Goal: Information Seeking & Learning: Find specific fact

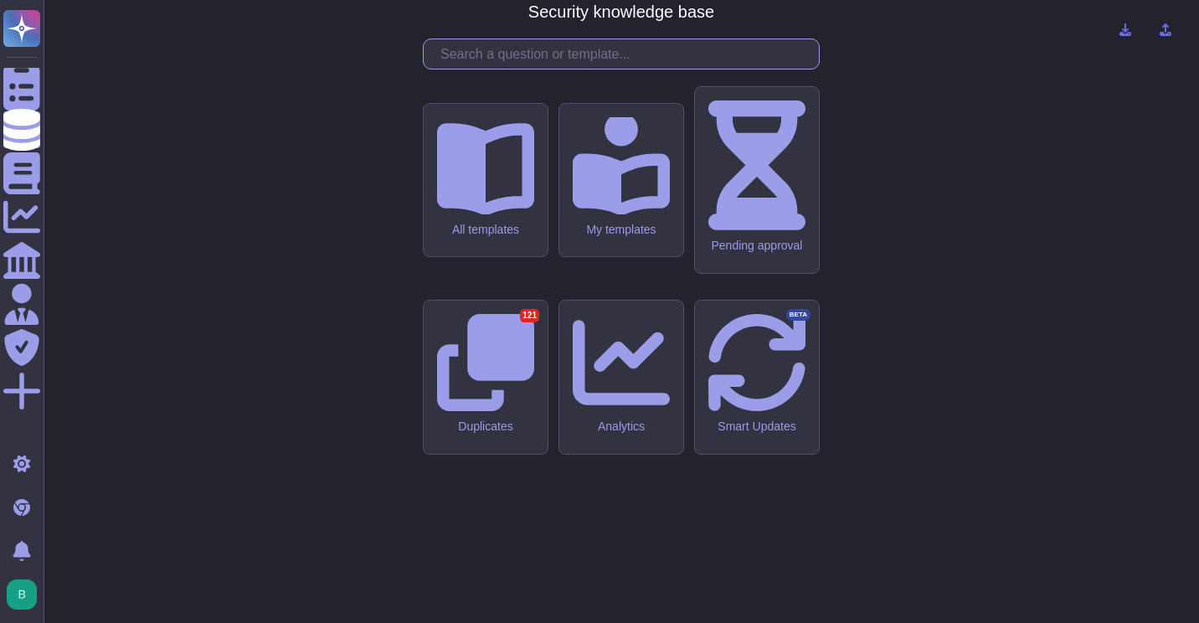
click at [631, 69] on input "text" at bounding box center [625, 53] width 387 height 29
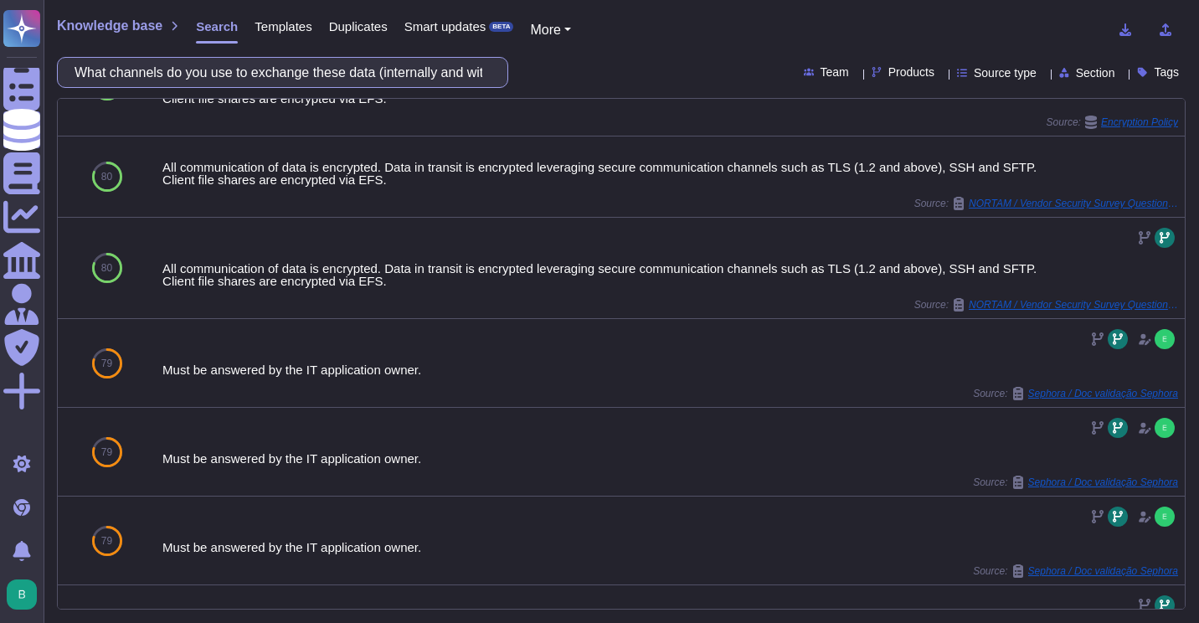
click at [306, 64] on input "What channels do you use to exchange these data (internally and with Disneyland…" at bounding box center [278, 72] width 425 height 29
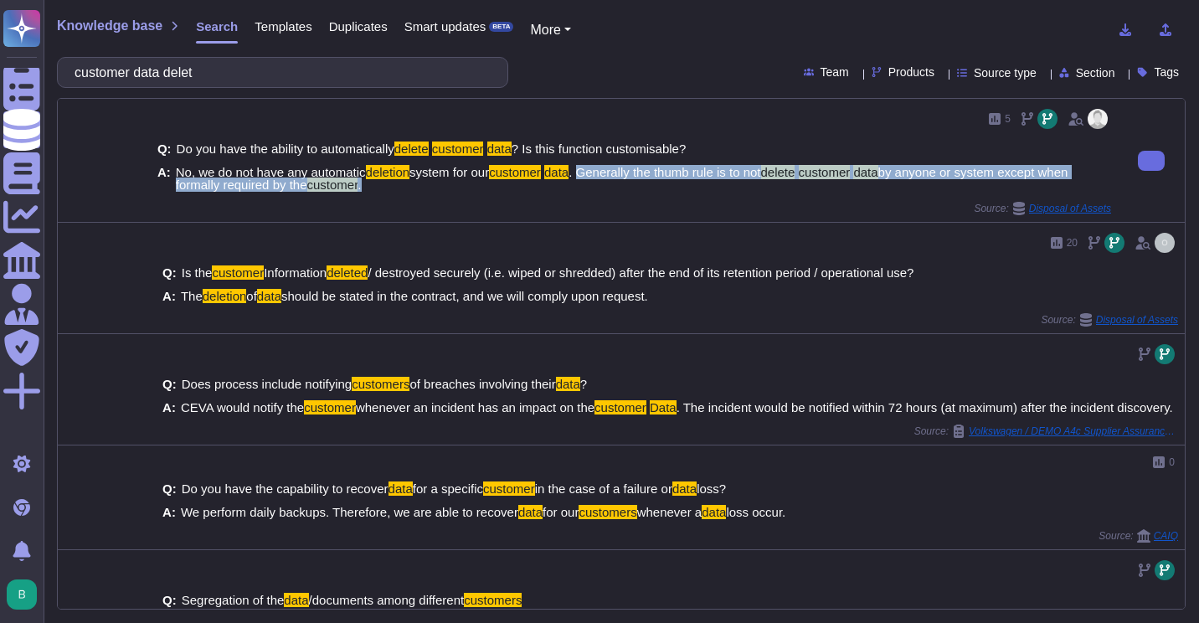
drag, startPoint x: 587, startPoint y: 171, endPoint x: 372, endPoint y: 189, distance: 216.0
click at [372, 189] on span "No, we do not have any automatic deletion system for our customer data . Genera…" at bounding box center [643, 178] width 935 height 25
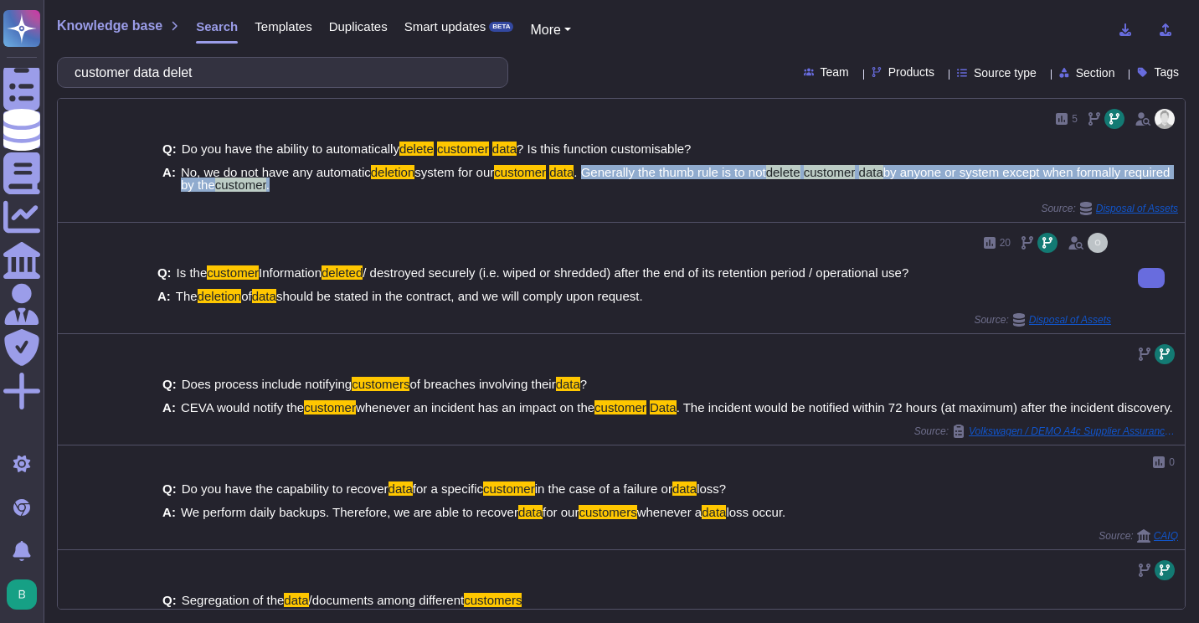
copy span "Generally the thumb rule is to not delete customer data by anyone or system exc…"
click at [1138, 272] on button at bounding box center [1151, 278] width 27 height 20
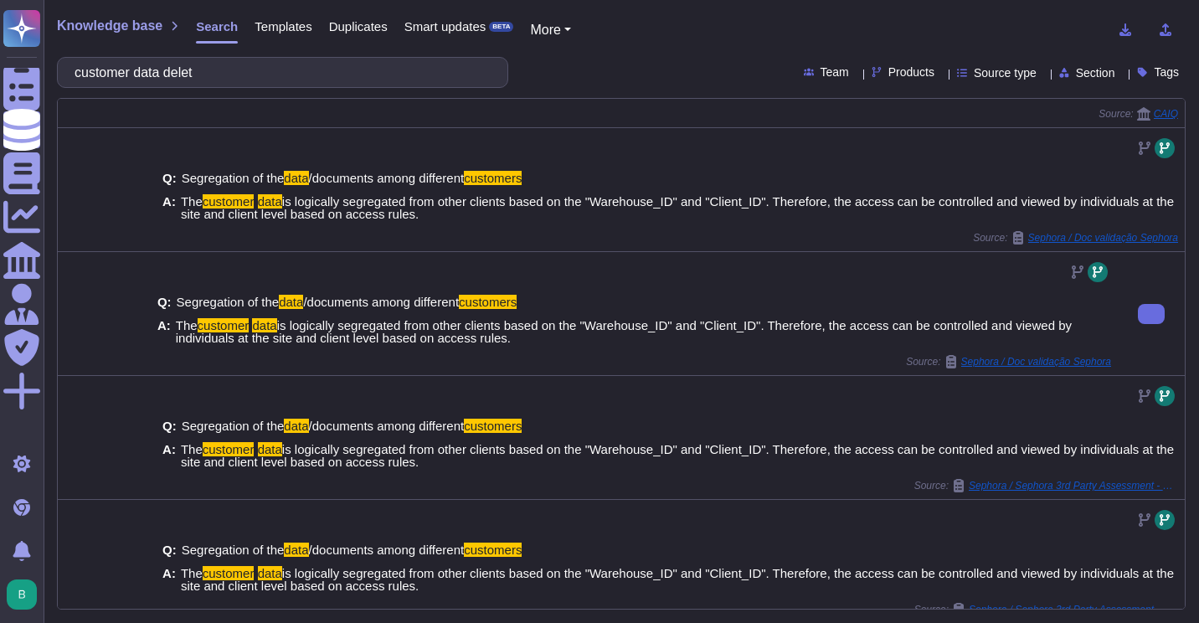
scroll to position [450, 0]
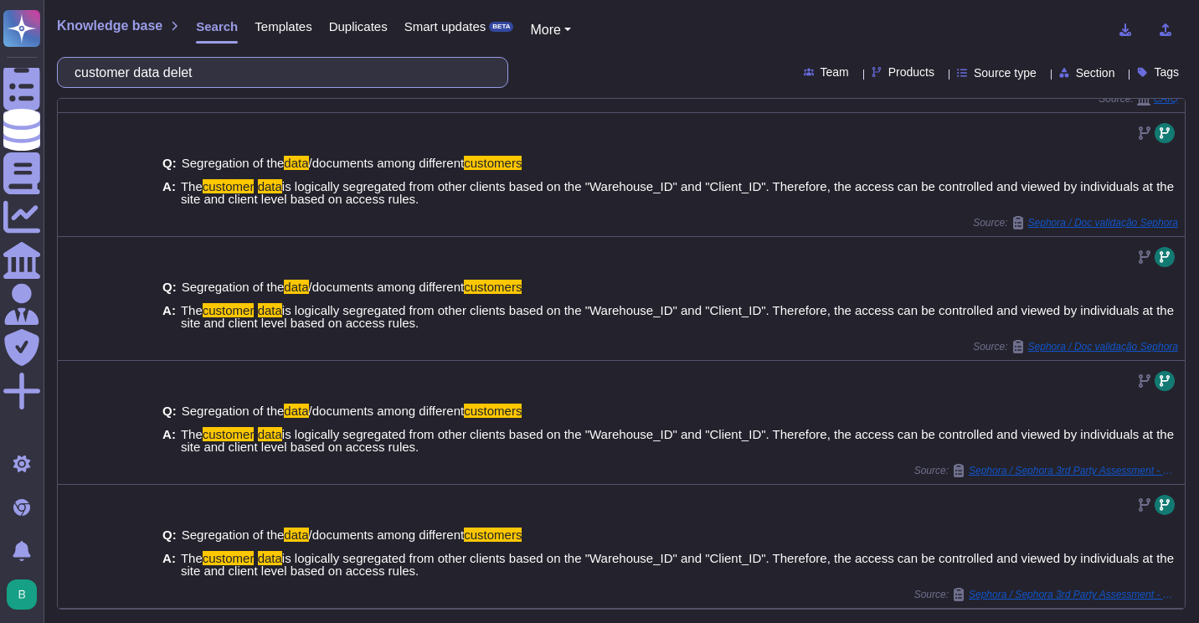
click at [281, 78] on input "customer data delet" at bounding box center [278, 72] width 425 height 29
click at [280, 79] on input "customer data delet" at bounding box center [278, 72] width 425 height 29
click at [292, 78] on input "customer data delet" at bounding box center [278, 72] width 425 height 29
click at [292, 77] on input "customer data delet" at bounding box center [278, 72] width 425 height 29
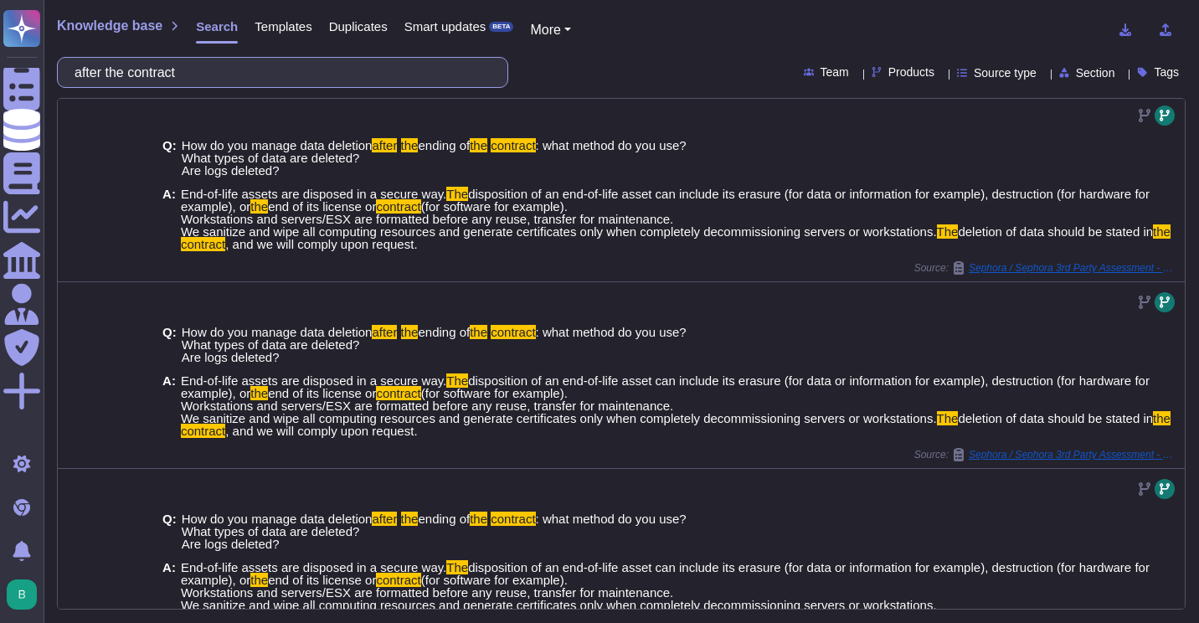
scroll to position [770, 0]
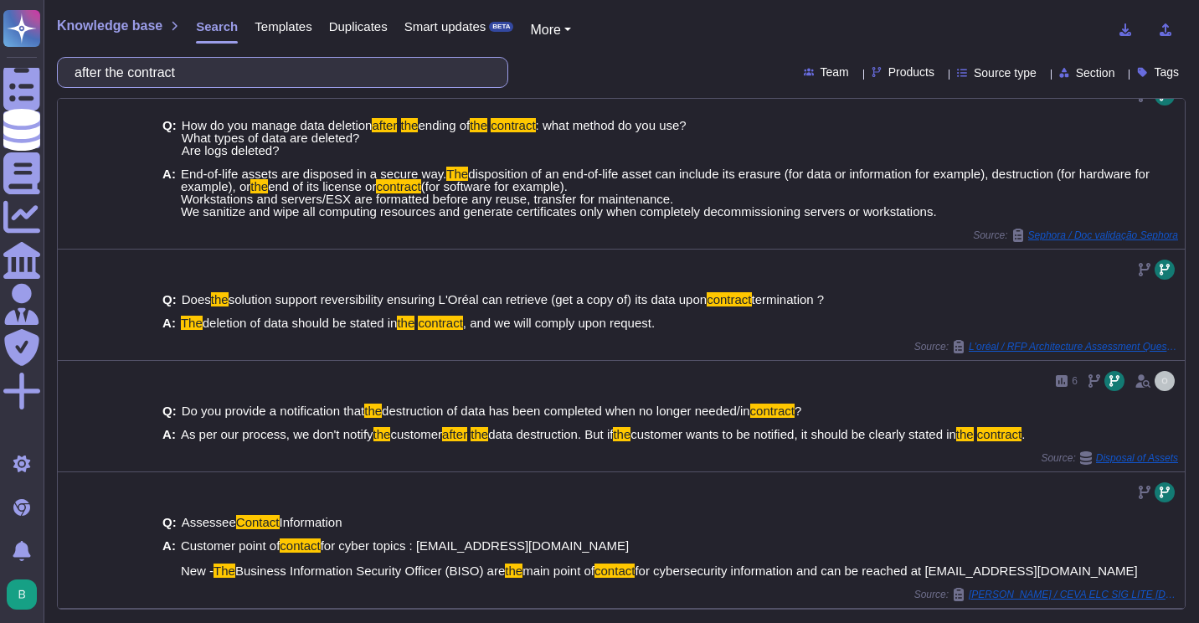
drag, startPoint x: 259, startPoint y: 75, endPoint x: 93, endPoint y: 72, distance: 165.8
click at [93, 72] on input "after the contract" at bounding box center [278, 72] width 425 height 29
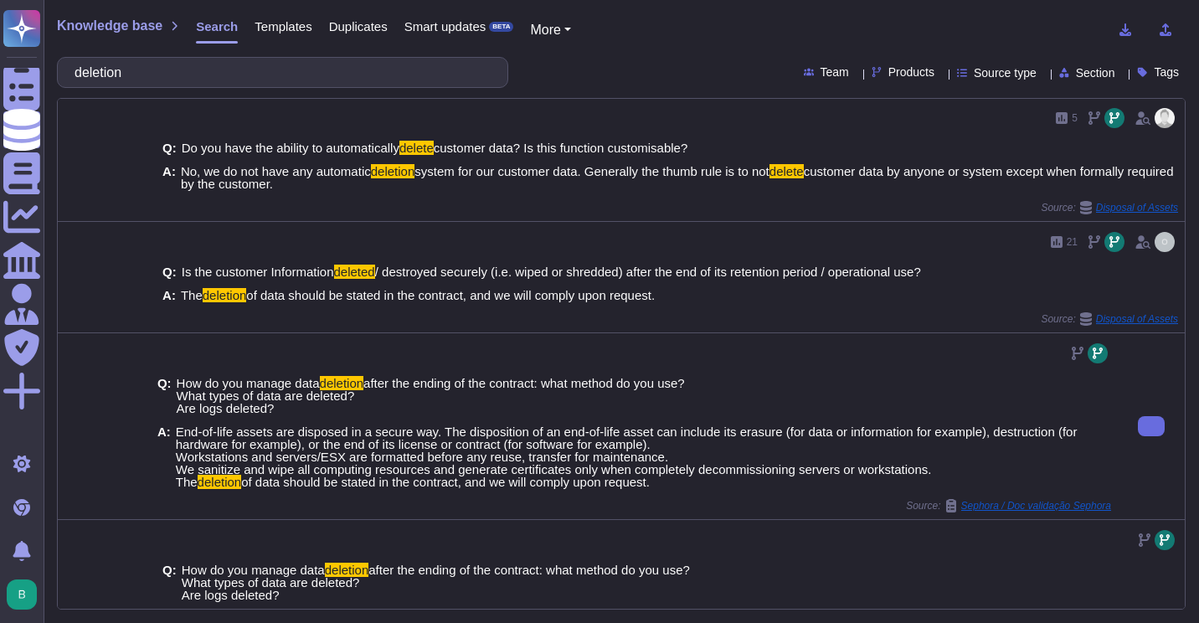
scroll to position [0, 0]
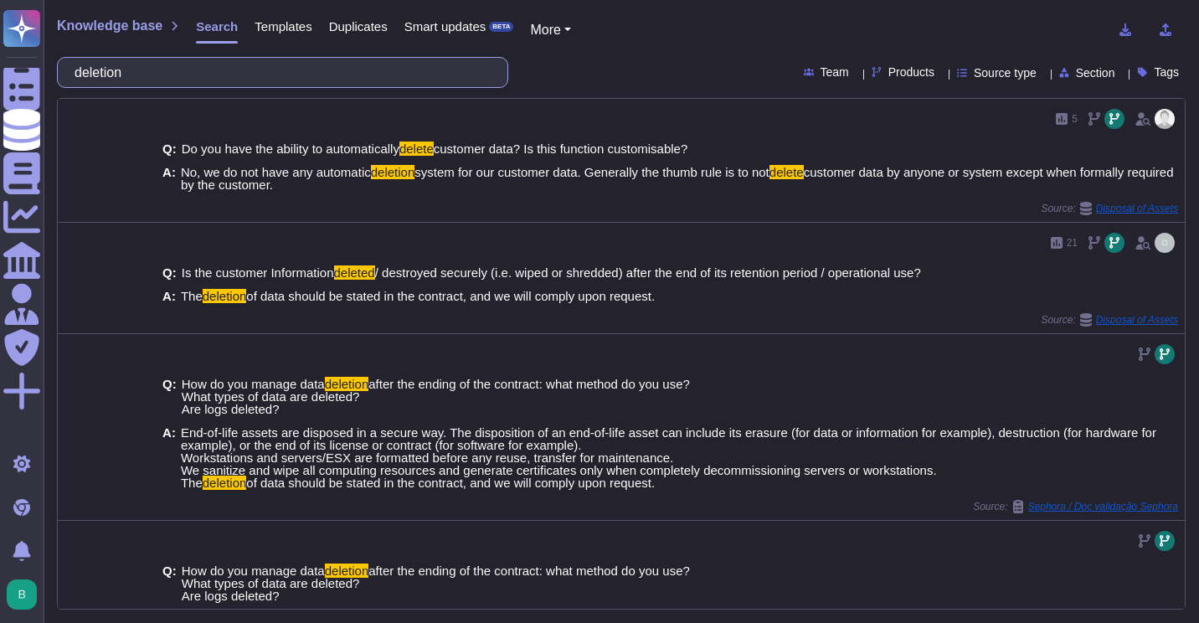
click at [184, 77] on input "deletion" at bounding box center [278, 72] width 425 height 29
click at [184, 78] on input "deletion" at bounding box center [278, 72] width 425 height 29
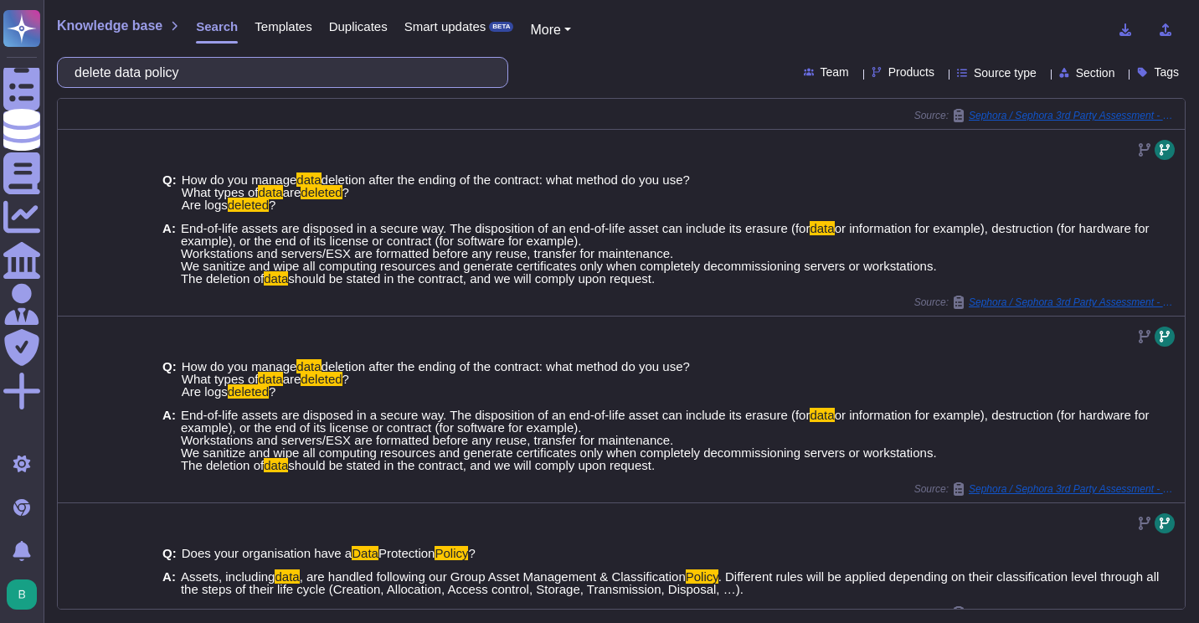
scroll to position [708, 0]
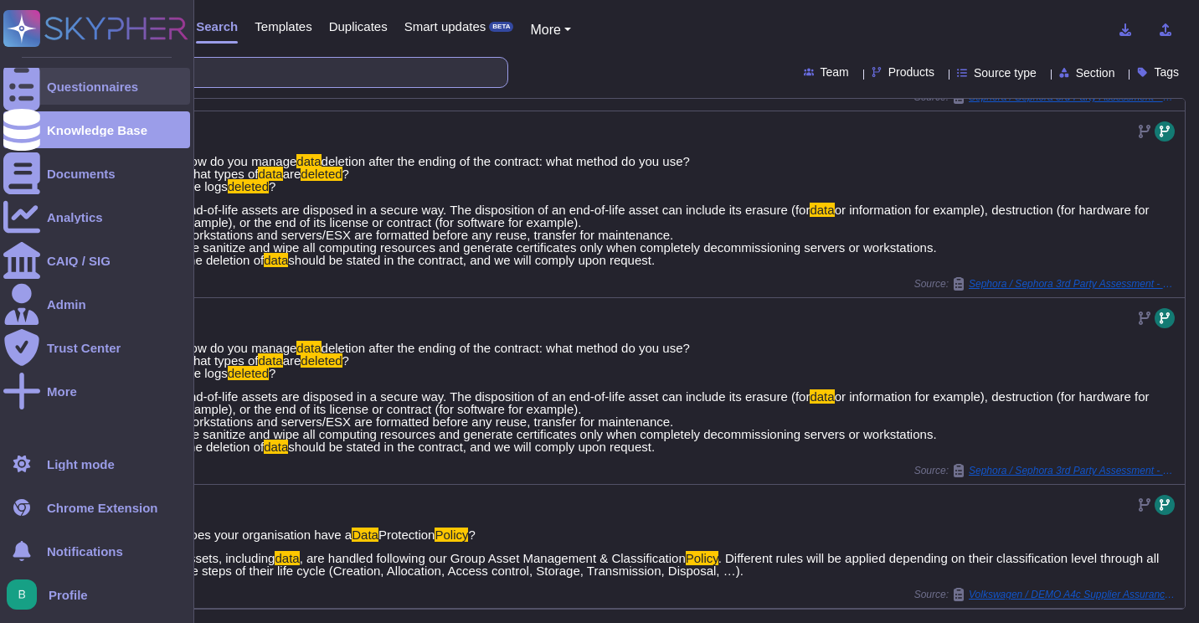
drag, startPoint x: 268, startPoint y: 73, endPoint x: 41, endPoint y: 75, distance: 226.9
click at [41, 75] on div "Questionnaires Knowledge Base Documents Analytics CAIQ / SIG Admin Trust Center…" at bounding box center [599, 311] width 1199 height 623
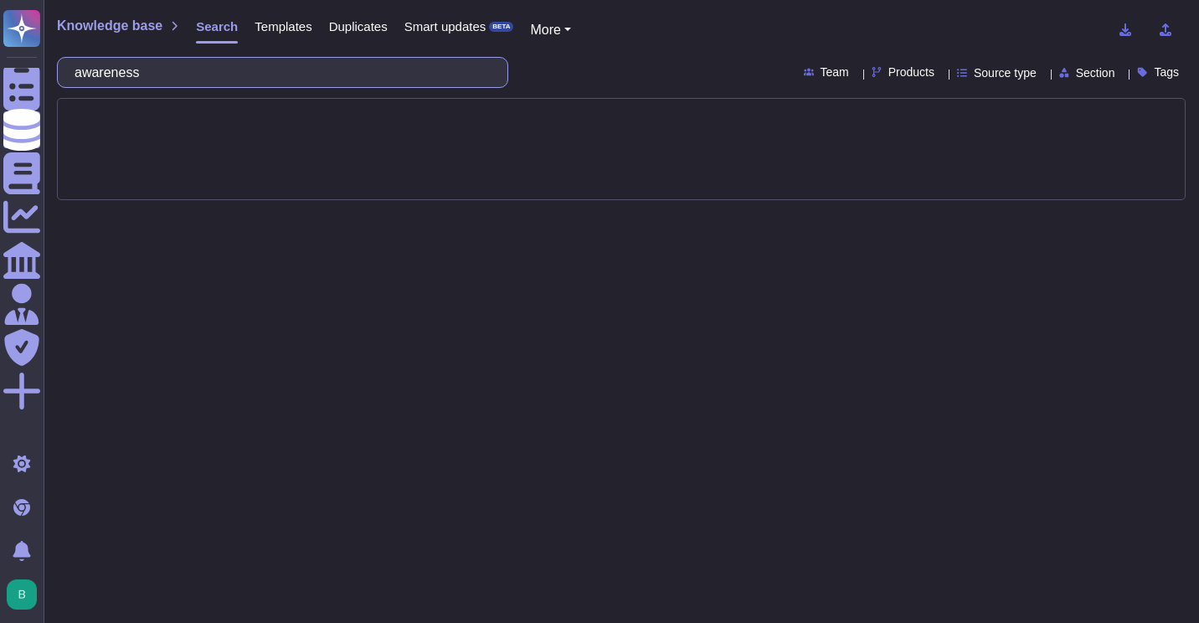
drag, startPoint x: 167, startPoint y: 76, endPoint x: 94, endPoint y: 73, distance: 73.8
click at [87, 73] on input "awareness" at bounding box center [278, 72] width 425 height 29
type input "confidentiality training"
click at [257, 75] on input "confidentiality training" at bounding box center [278, 72] width 425 height 29
click at [258, 75] on input "confidentiality training" at bounding box center [278, 72] width 425 height 29
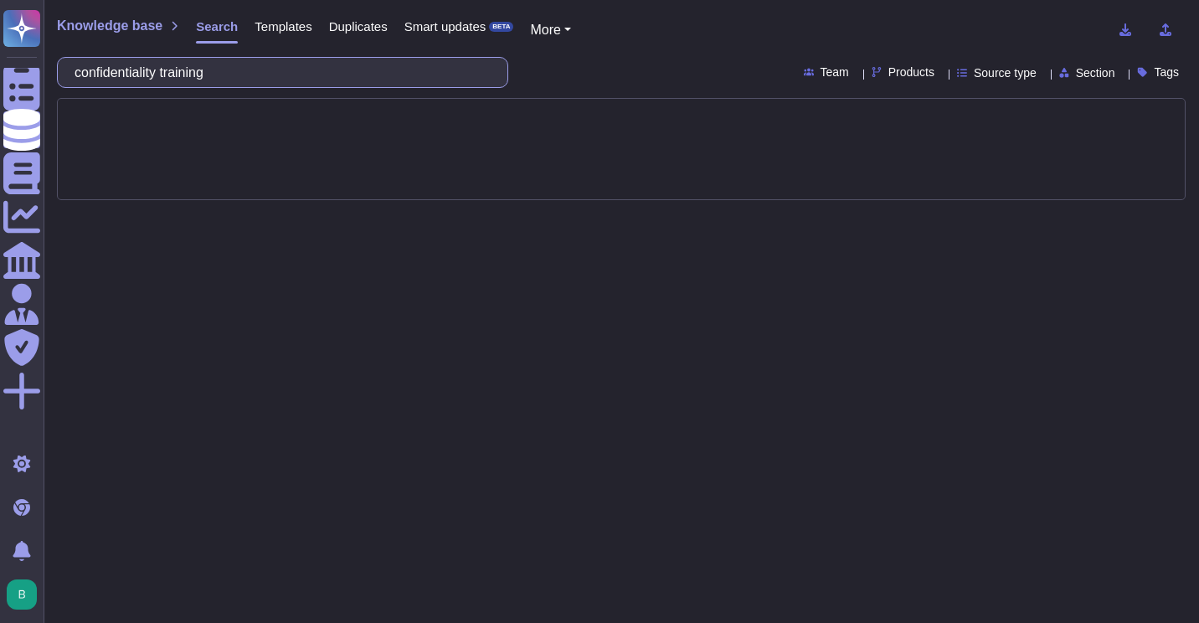
click at [258, 75] on input "confidentiality training" at bounding box center [278, 72] width 425 height 29
click at [260, 71] on input "confidentiality training" at bounding box center [278, 72] width 425 height 29
drag, startPoint x: 317, startPoint y: 72, endPoint x: 82, endPoint y: 77, distance: 235.4
click at [82, 77] on input "confidentiality training" at bounding box center [278, 72] width 425 height 29
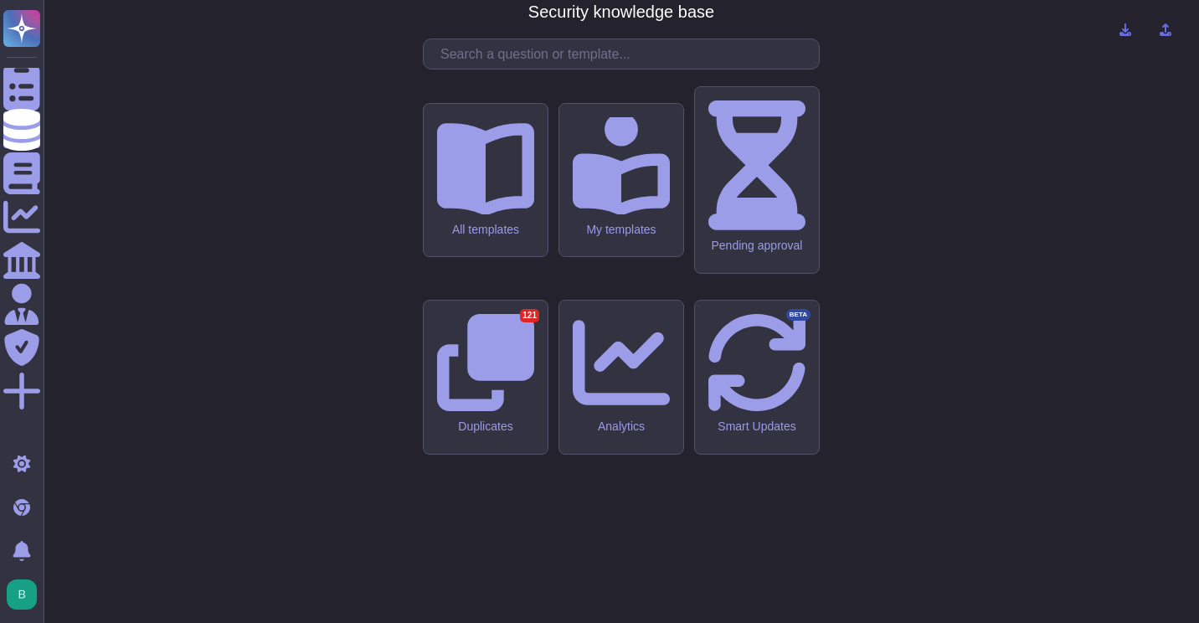
click at [576, 69] on input "text" at bounding box center [625, 53] width 387 height 29
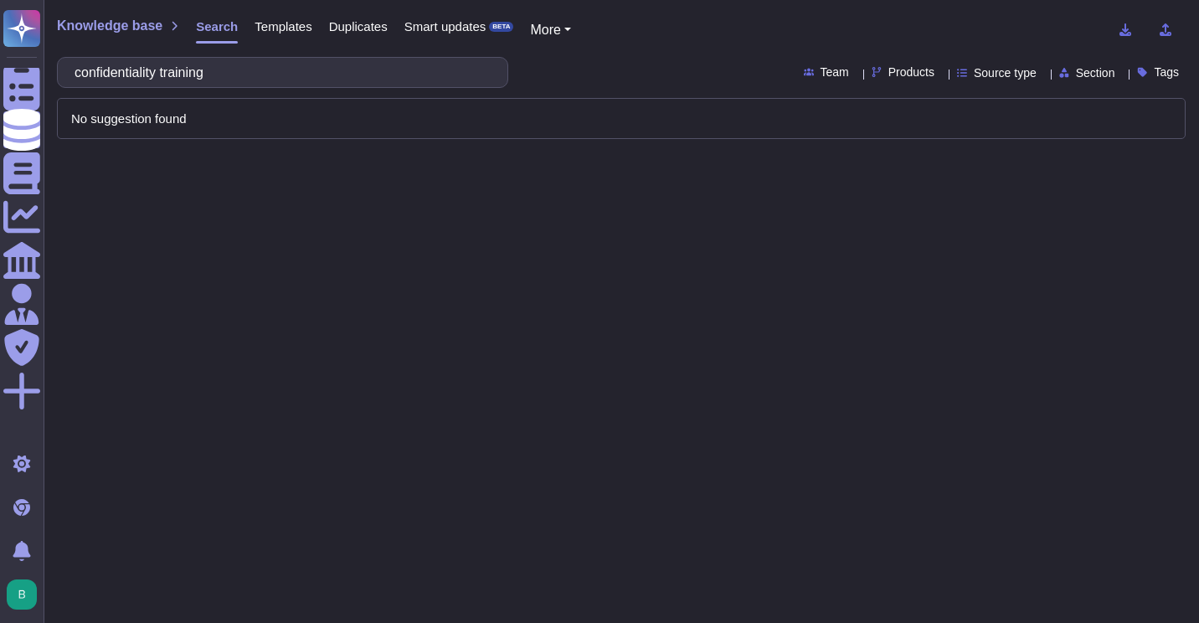
drag, startPoint x: 241, startPoint y: 75, endPoint x: 78, endPoint y: 58, distance: 164.2
click at [78, 58] on div "confidentiality training" at bounding box center [282, 72] width 451 height 31
type input "education"
click at [1139, 288] on div "Knowledge base Search Templates Duplicates Smart updates BETA More education Te…" at bounding box center [622, 311] width 1156 height 623
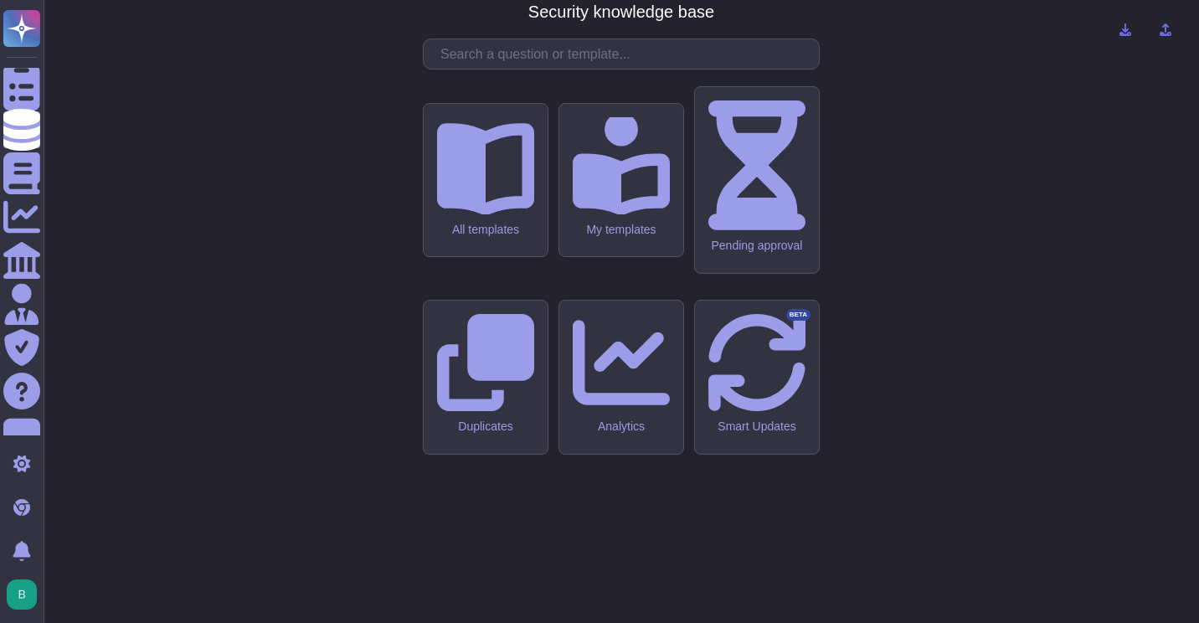
click at [621, 69] on input "text" at bounding box center [625, 53] width 387 height 29
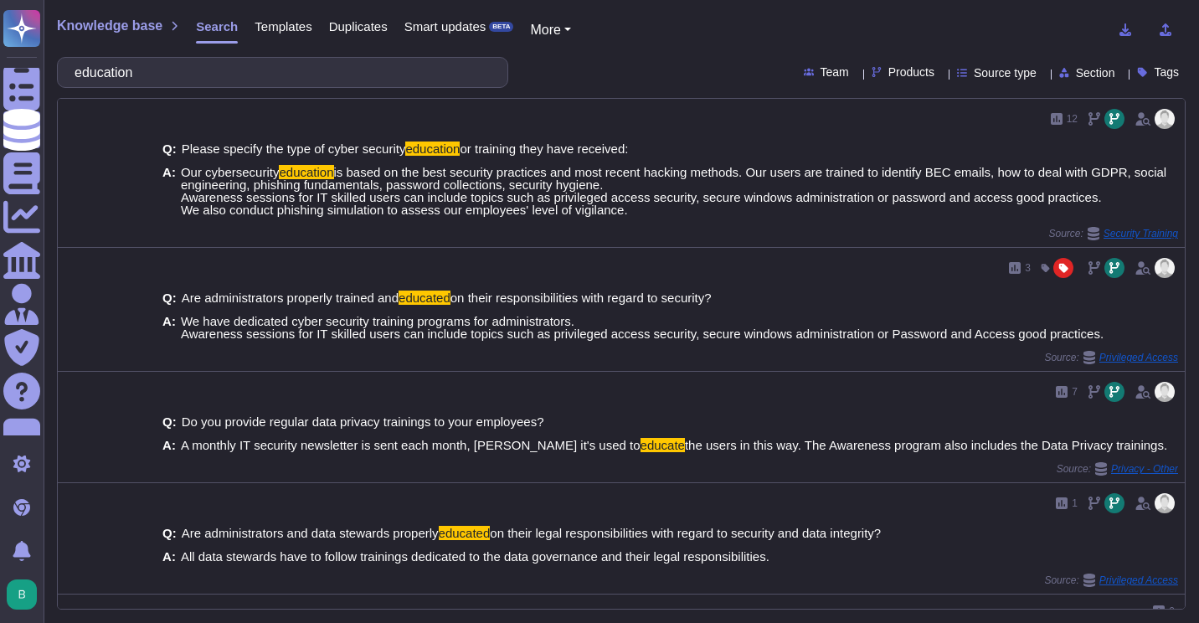
drag, startPoint x: 229, startPoint y: 75, endPoint x: 71, endPoint y: 75, distance: 157.4
click at [71, 75] on div "education" at bounding box center [282, 72] width 451 height 31
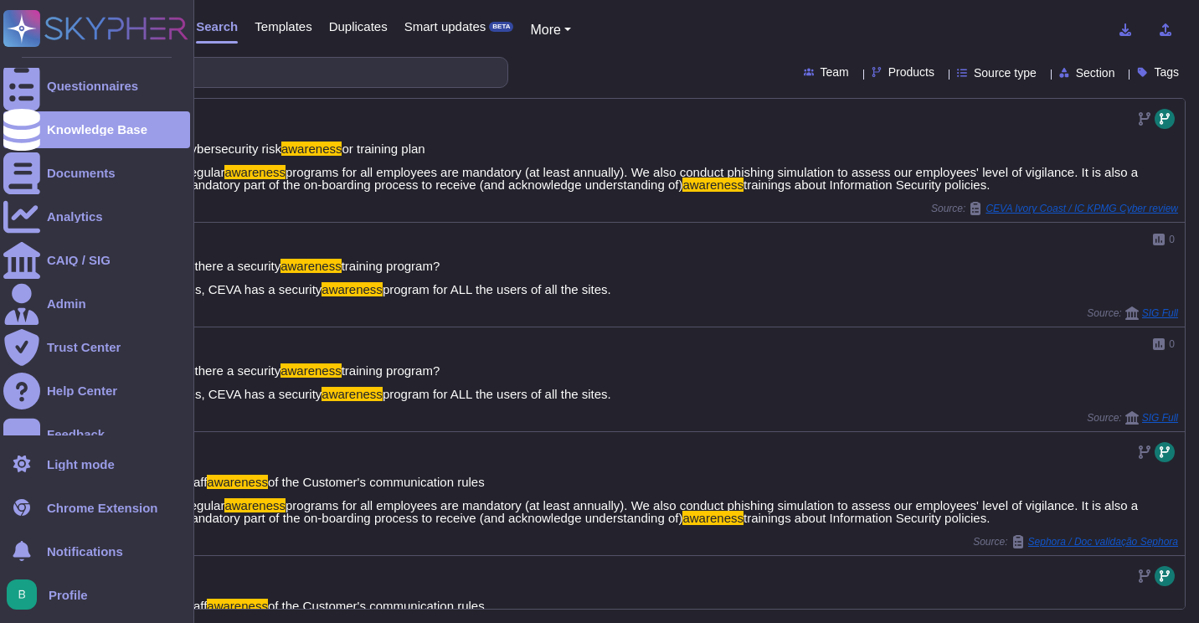
drag, startPoint x: 188, startPoint y: 70, endPoint x: 28, endPoint y: 64, distance: 160.9
click at [13, 63] on div "Questionnaires Knowledge Base Documents Analytics CAIQ / SIG Admin Trust Center…" at bounding box center [599, 311] width 1199 height 623
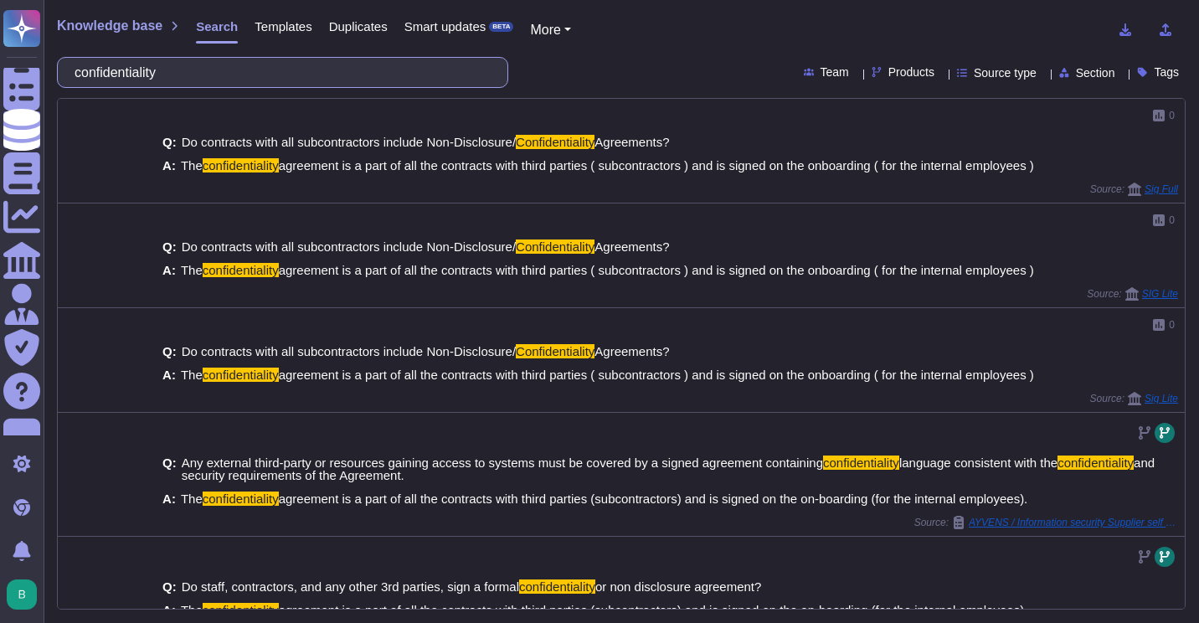
drag, startPoint x: 199, startPoint y: 77, endPoint x: 86, endPoint y: 72, distance: 113.2
click at [75, 73] on div "confidentiality" at bounding box center [282, 72] width 451 height 31
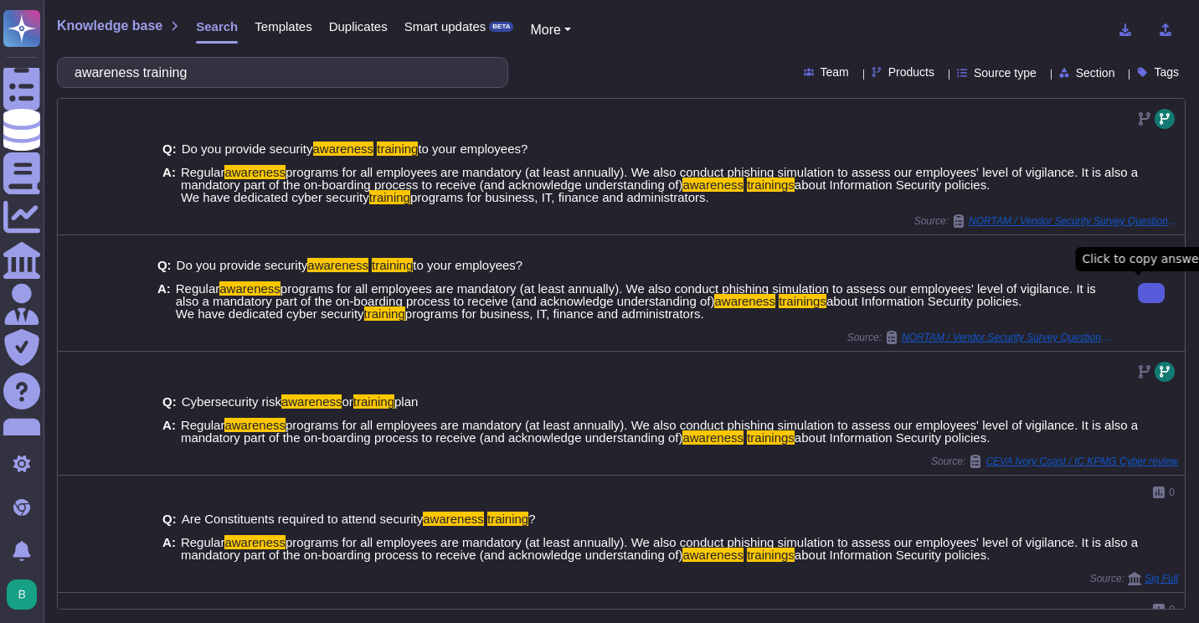
click at [1151, 293] on icon at bounding box center [1151, 293] width 0 height 0
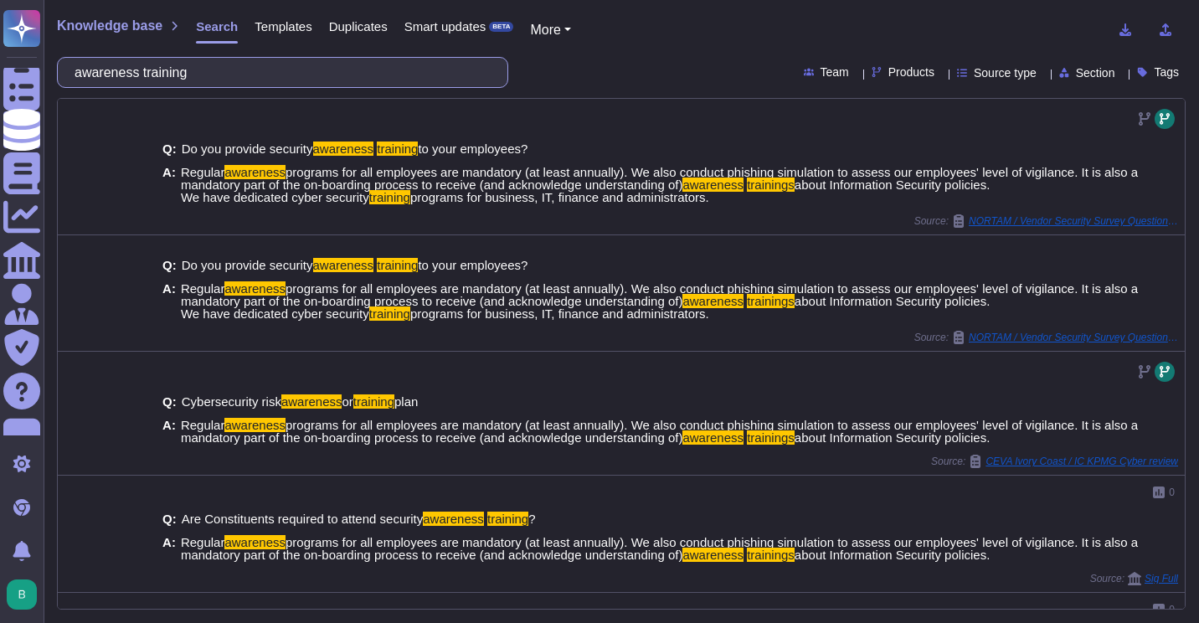
drag, startPoint x: 229, startPoint y: 71, endPoint x: 74, endPoint y: 66, distance: 155.8
click at [74, 66] on div "awareness training" at bounding box center [282, 72] width 451 height 31
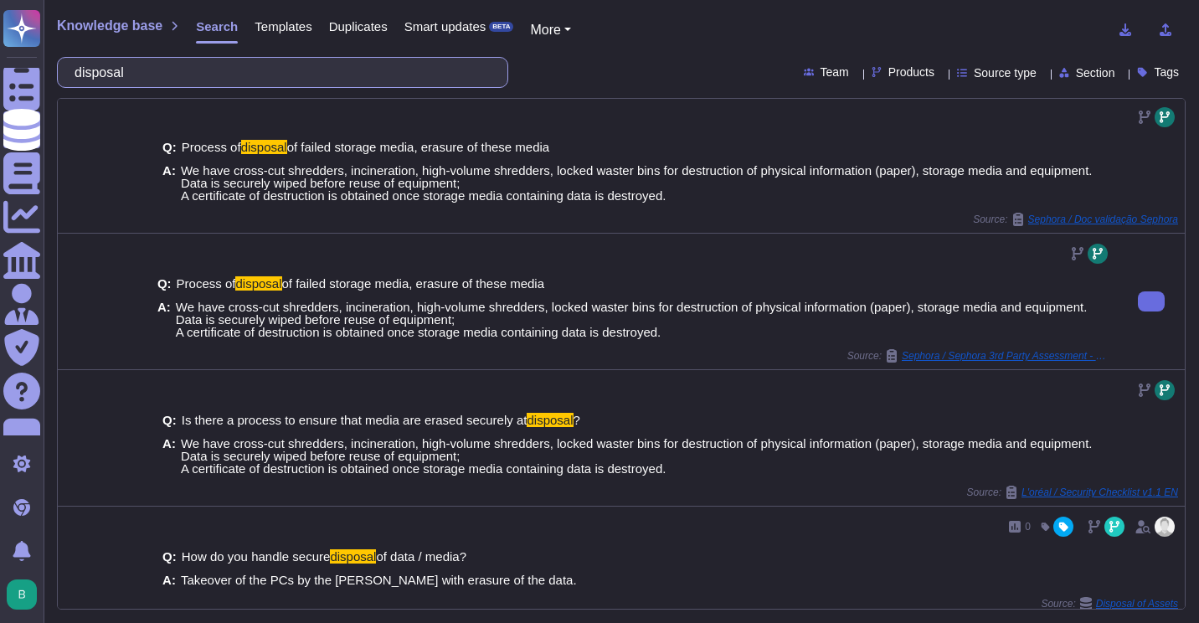
scroll to position [416, 0]
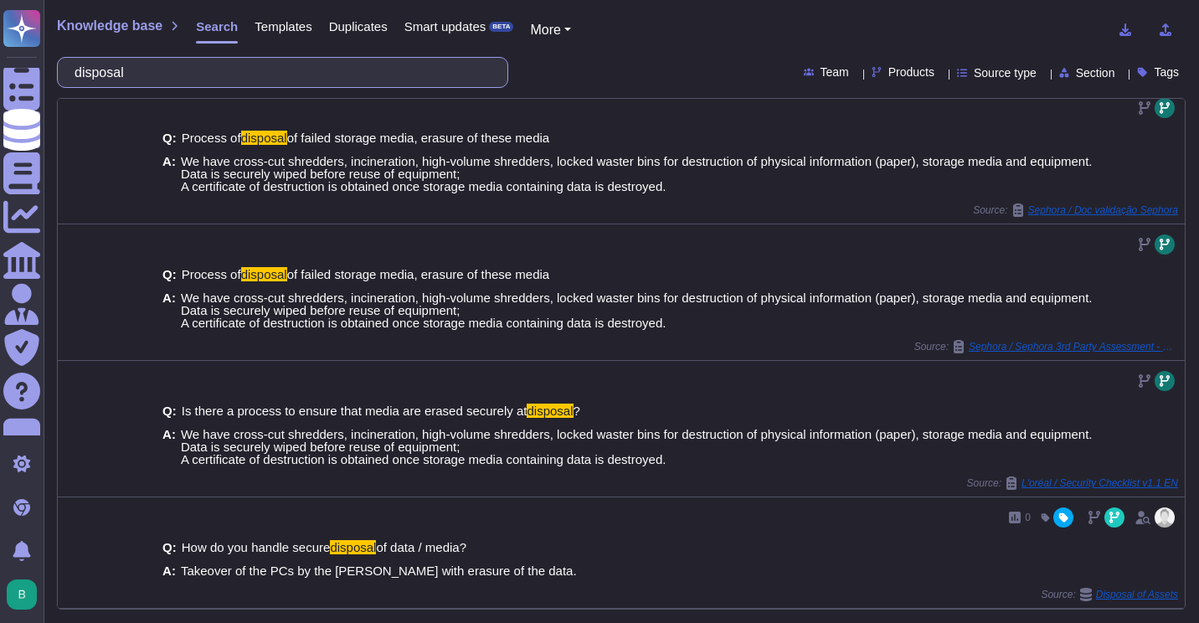
click at [403, 81] on input "disposal" at bounding box center [278, 72] width 425 height 29
drag, startPoint x: 403, startPoint y: 81, endPoint x: 435, endPoint y: 82, distance: 31.8
click at [402, 83] on input "disposal" at bounding box center [278, 72] width 425 height 29
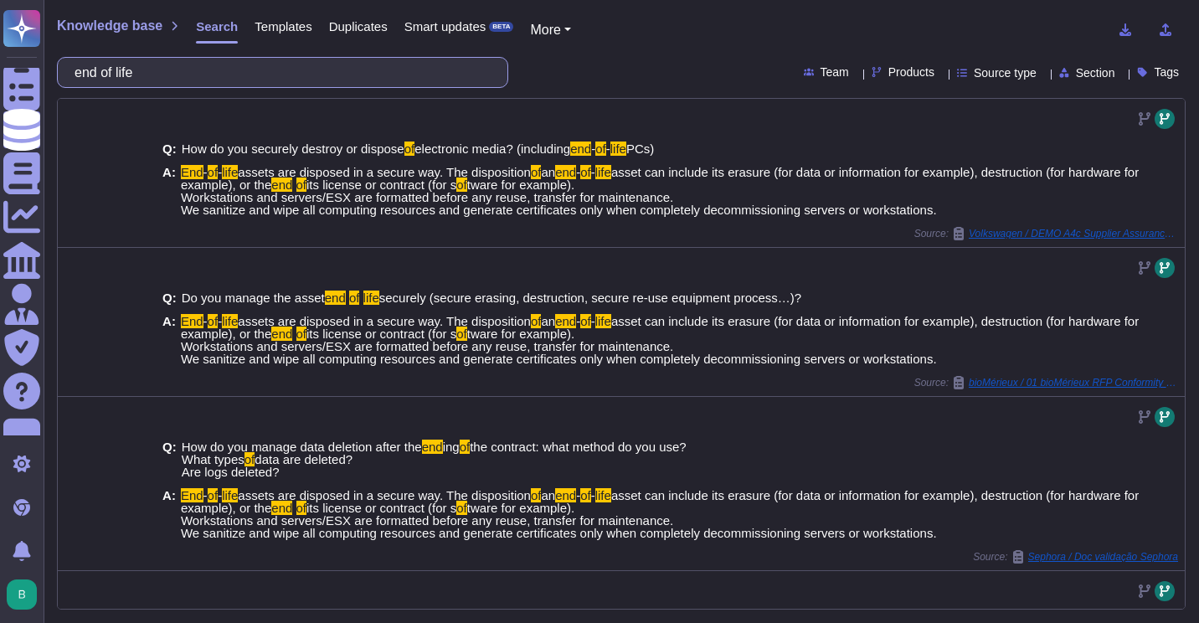
click at [231, 74] on input "end of life" at bounding box center [278, 72] width 425 height 29
paste input "Do your premises have physical security measures (e.g., access control, restric…"
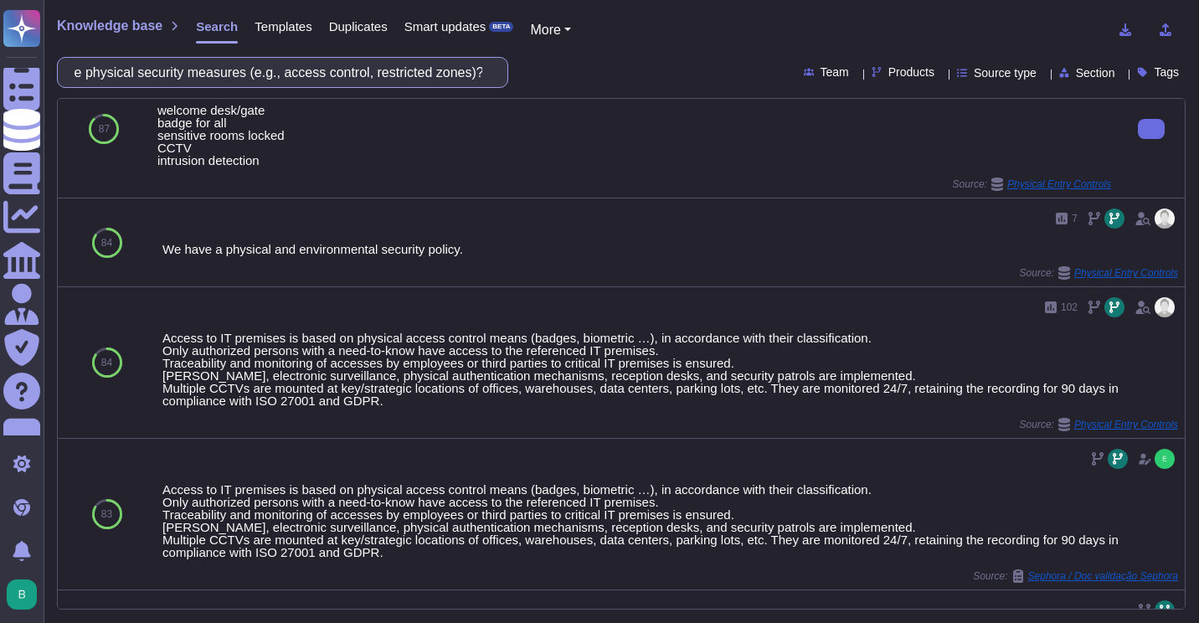
scroll to position [84, 0]
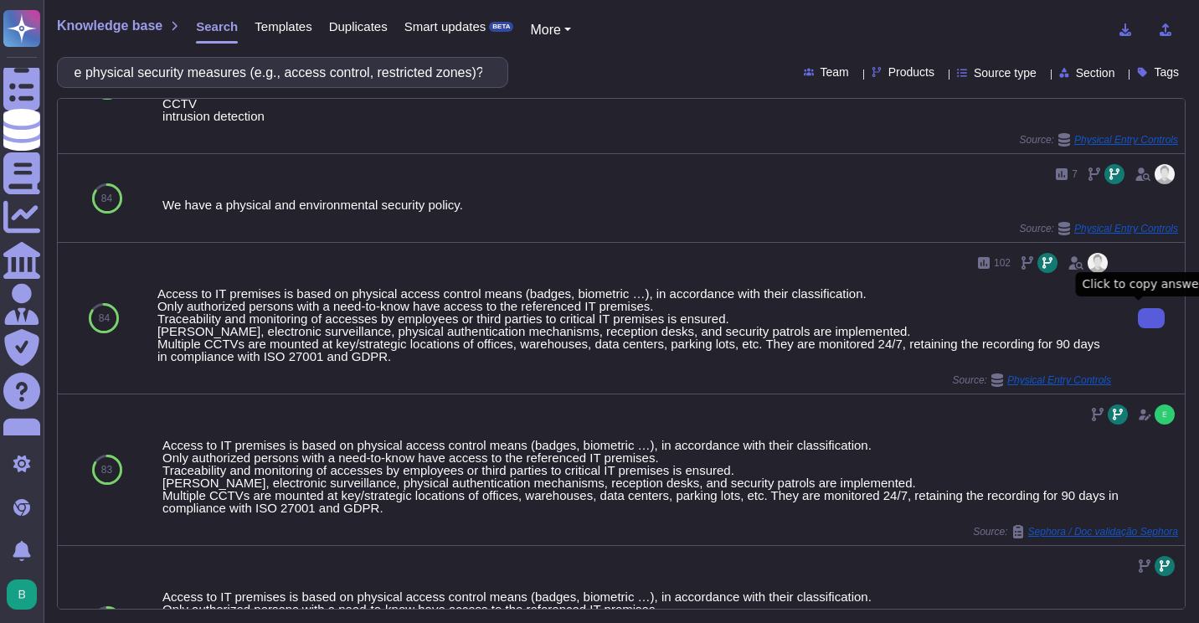
click at [1138, 312] on button at bounding box center [1151, 318] width 27 height 20
click at [1138, 317] on button at bounding box center [1151, 318] width 27 height 20
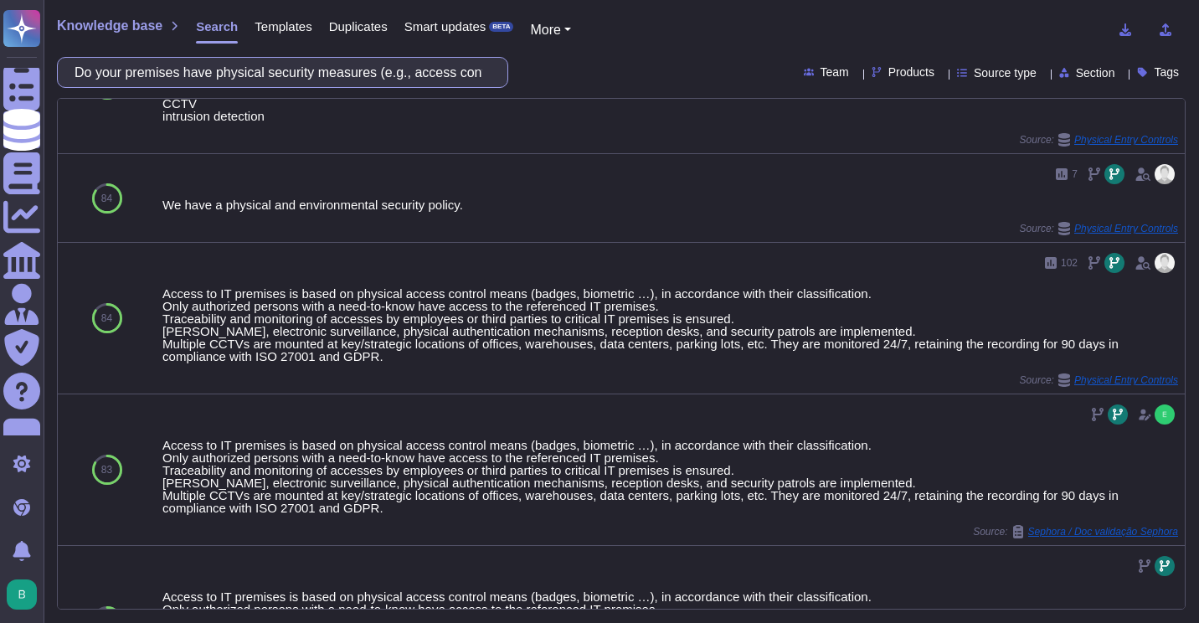
click at [374, 72] on input "Do your premises have physical security measures (e.g., access control, restric…" at bounding box center [278, 72] width 425 height 29
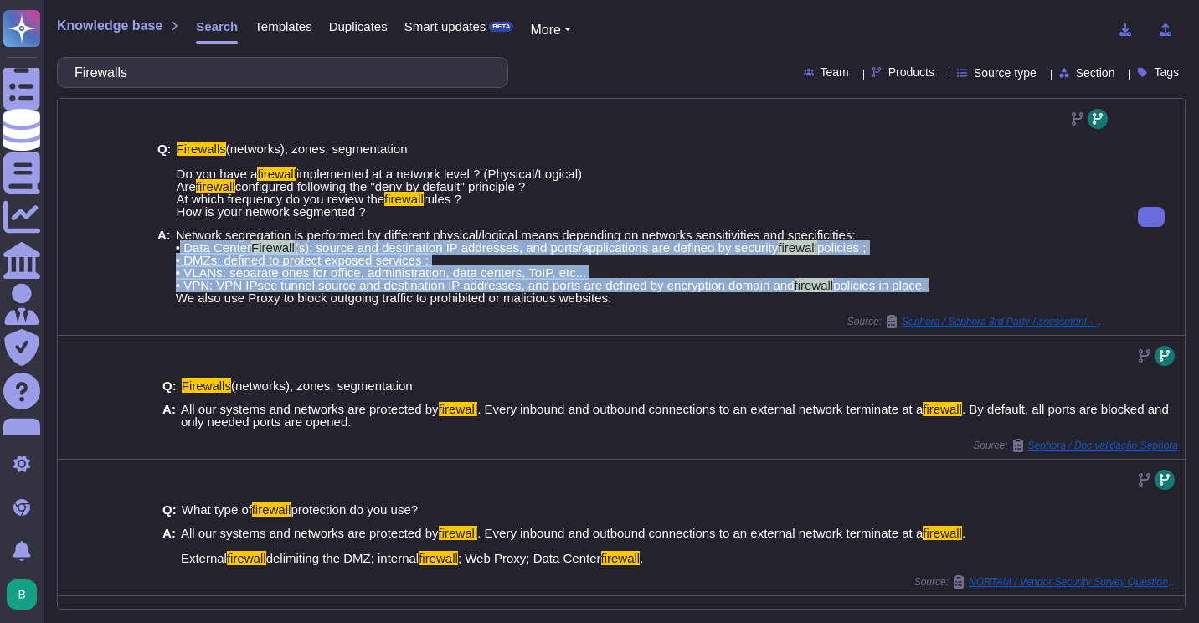
drag, startPoint x: 928, startPoint y: 287, endPoint x: 176, endPoint y: 250, distance: 753.0
click at [176, 250] on div "A: Network segregation is performed by different physical/logical means dependi…" at bounding box center [634, 266] width 954 height 75
copy span "Data Center Firewall (s): source and destination IP addresses, and ports/applic…"
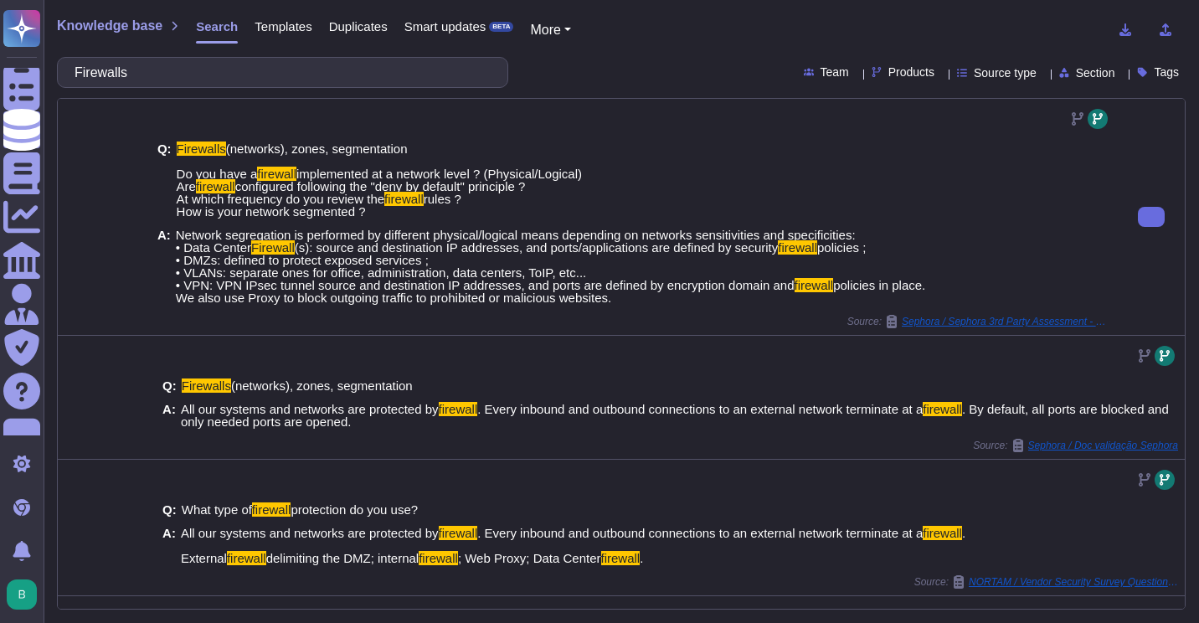
click at [636, 186] on div "Q: Firewalls (networks), zones, segmentation Do you have a firewall implemented…" at bounding box center [634, 179] width 954 height 75
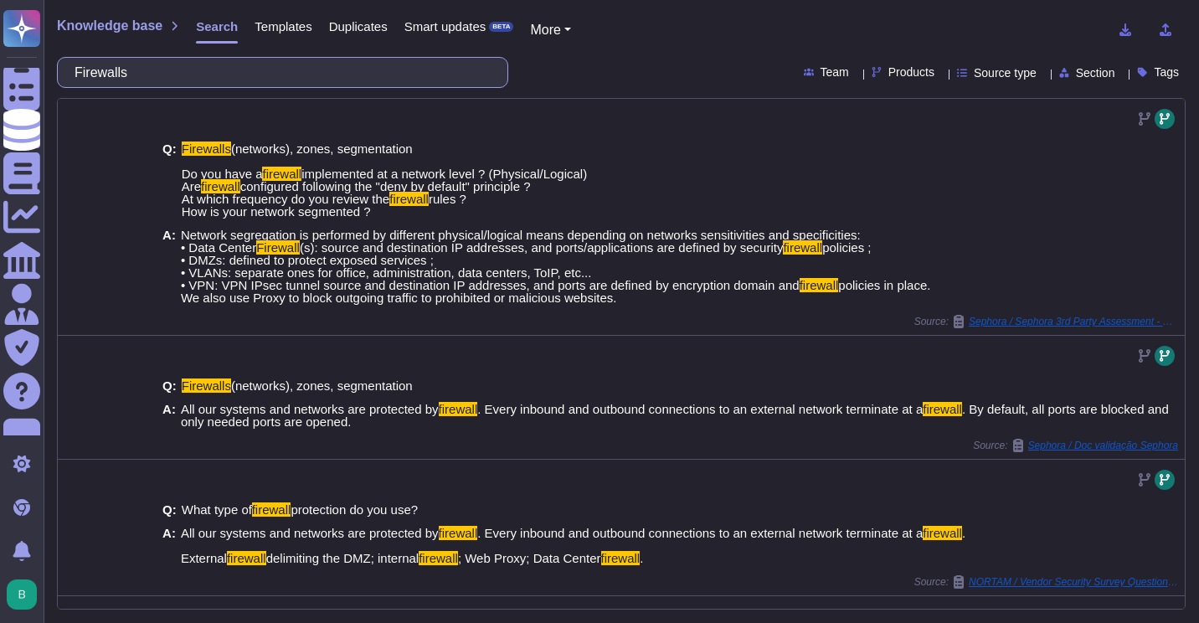
click at [313, 75] on input "Firewalls" at bounding box center [278, 72] width 425 height 29
paste input "How do you ensure regular updates of your security technologies?"
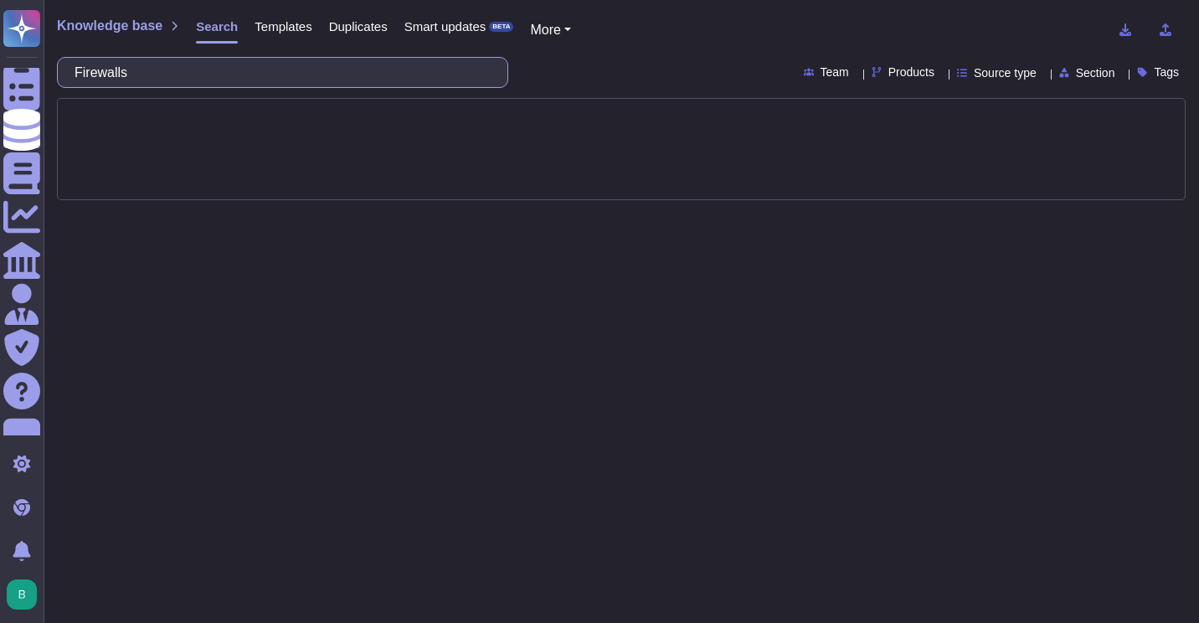
scroll to position [0, 49]
click at [313, 75] on input "FirewallsHow do you ensure regular updates of your security technologies?" at bounding box center [278, 72] width 425 height 29
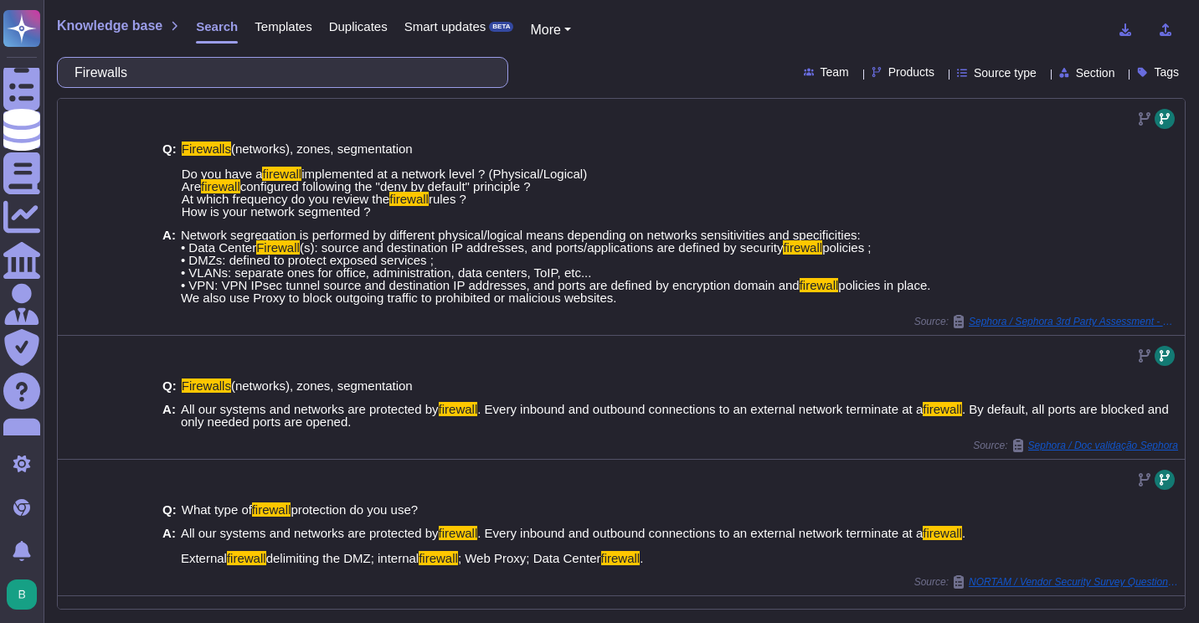
paste input "How do you ensure regular updates of your security technologies?"
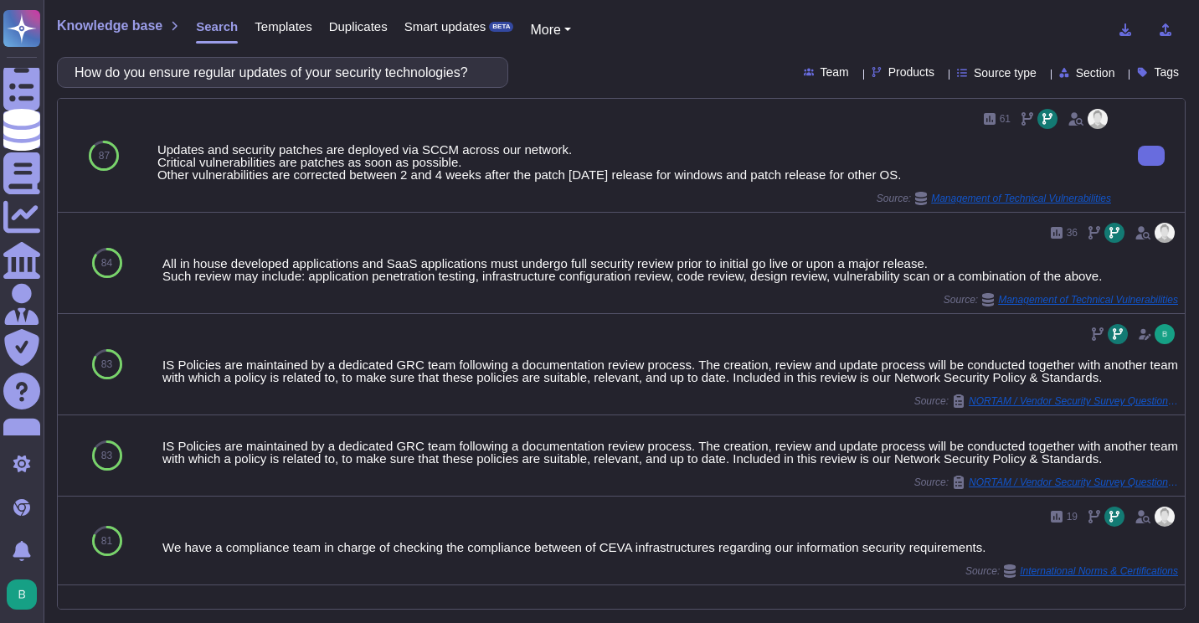
type input "How do you ensure regular updates of your security technologies?"
drag, startPoint x: 574, startPoint y: 151, endPoint x: 155, endPoint y: 151, distance: 419.5
click at [155, 151] on div "61 Updates and security patches are deployed via SCCM across our network. Criti…" at bounding box center [634, 155] width 967 height 113
copy div "Updates and security patches are deployed via SCCM across our network."
click at [642, 142] on div "61 Updates and security patches are deployed via SCCM across our network. Criti…" at bounding box center [634, 156] width 954 height 100
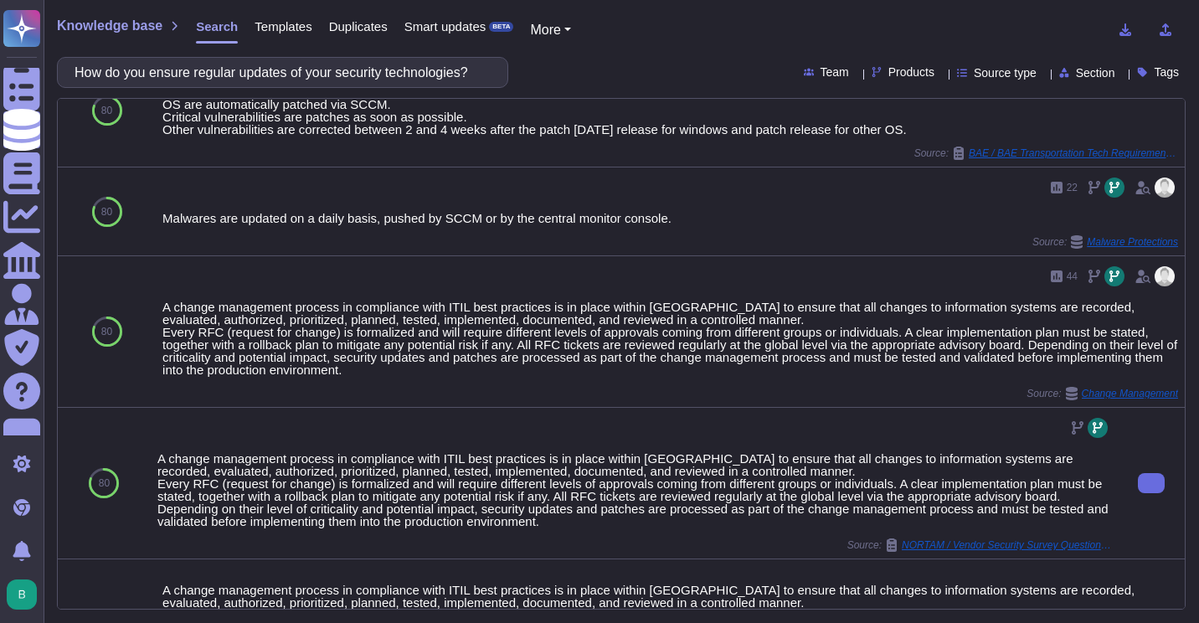
scroll to position [670, 0]
